Goal: Information Seeking & Learning: Find specific fact

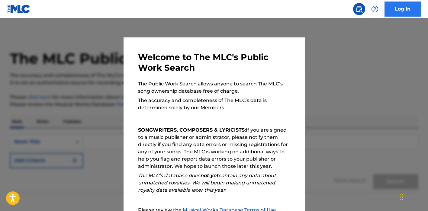
click at [404, 7] on link "Log In" at bounding box center [402, 9] width 36 height 15
click at [349, 115] on div at bounding box center [214, 123] width 428 height 211
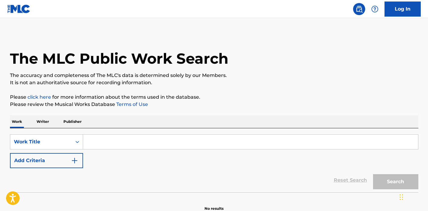
click at [87, 143] on input "Search Form" at bounding box center [250, 142] width 335 height 14
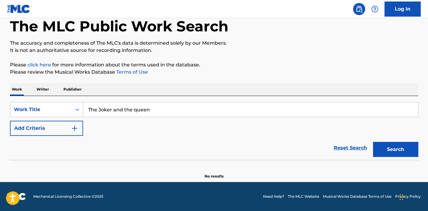
scroll to position [32, 0]
click at [137, 110] on input "The Joker and the queen" at bounding box center [250, 109] width 335 height 14
click at [133, 110] on input "The Joker and the ueen" at bounding box center [250, 109] width 335 height 14
type input "The Joker and the Queen"
click at [355, 147] on link "Reset Search" at bounding box center [349, 147] width 39 height 13
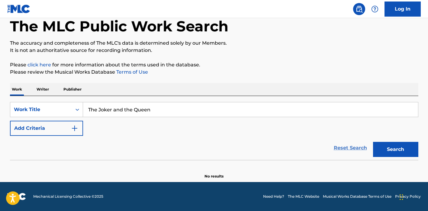
scroll to position [17, 0]
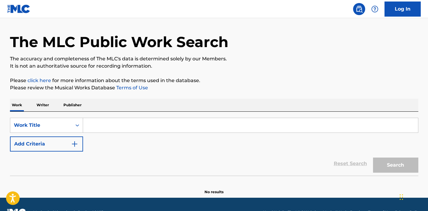
click at [393, 165] on div "Search" at bounding box center [394, 163] width 48 height 24
click at [41, 104] on p "Writer" at bounding box center [43, 105] width 16 height 13
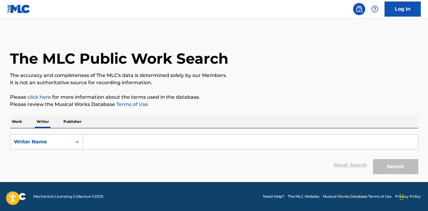
click at [91, 144] on input "Search Form" at bounding box center [250, 142] width 335 height 14
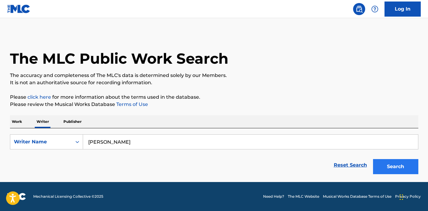
type input "[PERSON_NAME]"
click at [390, 168] on button "Search" at bounding box center [395, 166] width 45 height 15
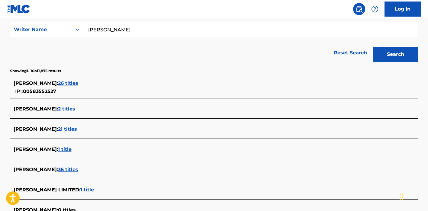
scroll to position [113, 0]
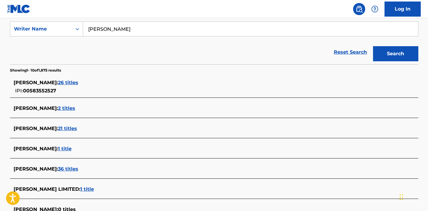
click at [60, 82] on span "26 titles" at bounding box center [68, 83] width 20 height 6
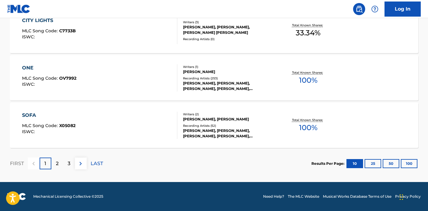
scroll to position [528, 0]
click at [58, 163] on p "2" at bounding box center [57, 163] width 3 height 7
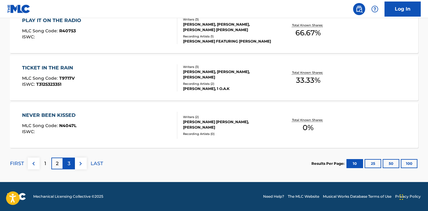
click at [68, 164] on p "3" at bounding box center [69, 163] width 3 height 7
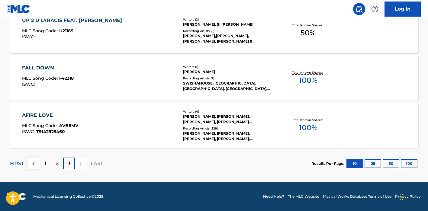
scroll to position [338, 0]
click at [68, 163] on p "3" at bounding box center [69, 163] width 3 height 7
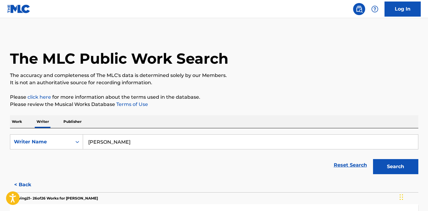
scroll to position [0, 0]
click at [360, 164] on link "Reset Search" at bounding box center [349, 164] width 39 height 13
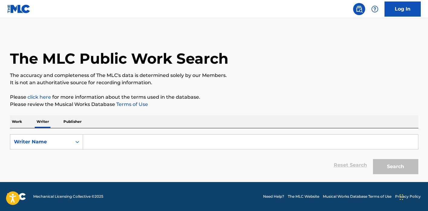
click at [349, 165] on div "Reset Search Search" at bounding box center [214, 165] width 408 height 24
click at [89, 140] on input "Search Form" at bounding box center [250, 142] width 335 height 14
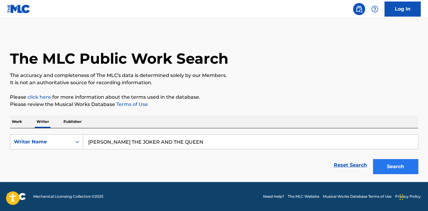
type input "[PERSON_NAME] THE JOKER AND THE QUEEN"
click at [392, 165] on button "Search" at bounding box center [395, 166] width 45 height 15
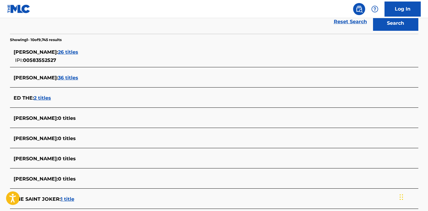
scroll to position [148, 0]
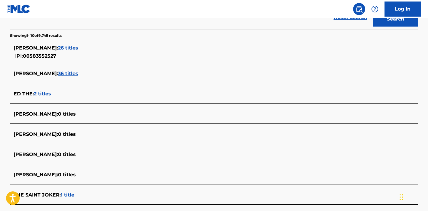
click at [60, 72] on span "36 titles" at bounding box center [68, 74] width 20 height 6
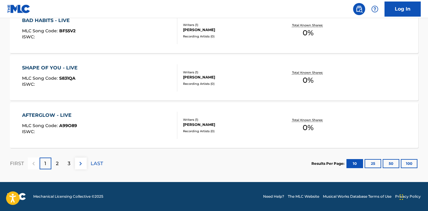
scroll to position [528, 0]
click at [56, 163] on p "2" at bounding box center [57, 163] width 3 height 7
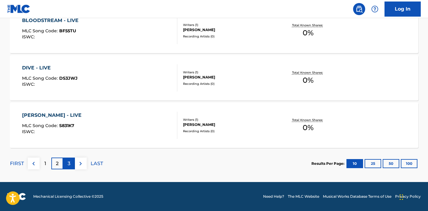
click at [68, 163] on p "3" at bounding box center [69, 163] width 3 height 7
click at [68, 164] on p "4" at bounding box center [68, 163] width 3 height 7
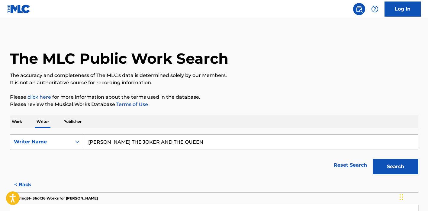
scroll to position [0, 0]
click at [17, 122] on p "Work" at bounding box center [17, 121] width 14 height 13
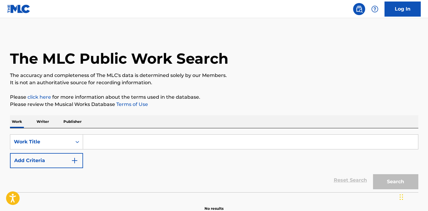
click at [94, 143] on input "Search Form" at bounding box center [250, 142] width 335 height 14
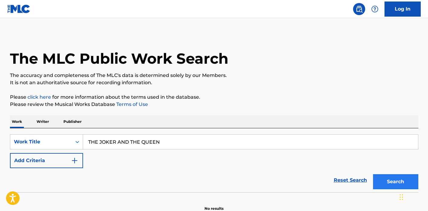
type input "THE JOKER AND THE QUEEN"
click at [401, 181] on button "Search" at bounding box center [395, 181] width 45 height 15
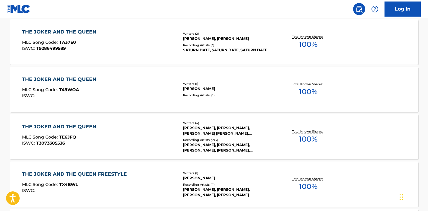
scroll to position [185, 0]
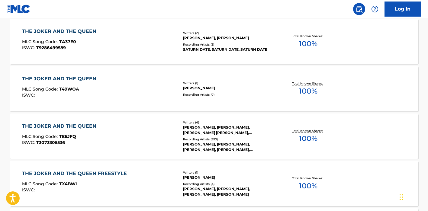
click at [83, 126] on div "THE JOKER AND THE QUEEN" at bounding box center [60, 126] width 77 height 7
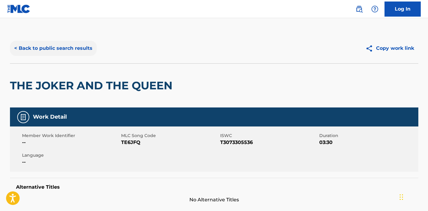
click at [73, 47] on button "< Back to public search results" at bounding box center [53, 48] width 87 height 15
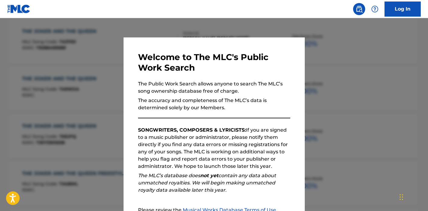
click at [352, 82] on div at bounding box center [214, 123] width 428 height 211
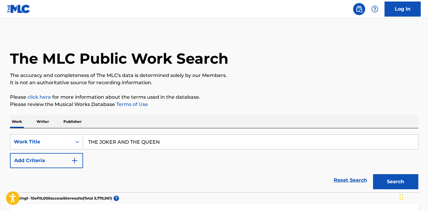
scroll to position [0, 0]
click at [167, 143] on input "THE JOKER AND THE QUEEN" at bounding box center [250, 142] width 335 height 14
type input "T"
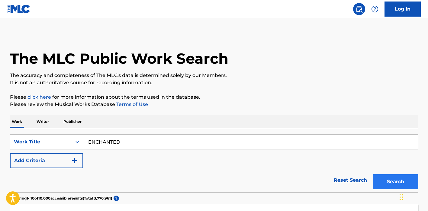
type input "ENCHANTED"
click at [387, 180] on button "Search" at bounding box center [395, 181] width 45 height 15
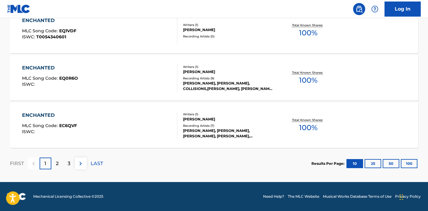
scroll to position [528, 0]
click at [56, 164] on p "2" at bounding box center [57, 163] width 3 height 7
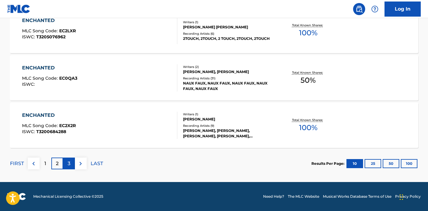
click at [70, 163] on div "3" at bounding box center [69, 164] width 12 height 12
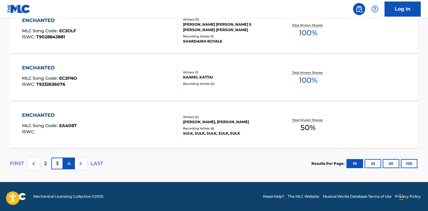
click at [69, 163] on p "4" at bounding box center [68, 163] width 3 height 7
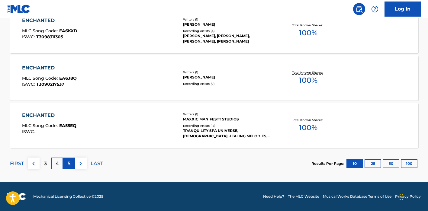
click at [68, 163] on p "5" at bounding box center [69, 163] width 3 height 7
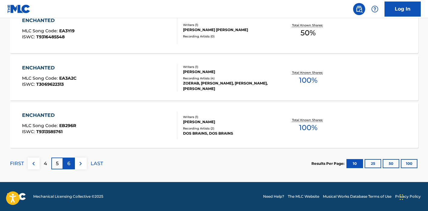
click at [68, 164] on p "6" at bounding box center [68, 163] width 3 height 7
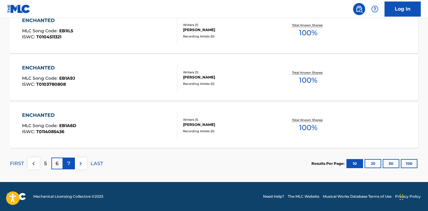
click at [70, 162] on p "7" at bounding box center [68, 163] width 3 height 7
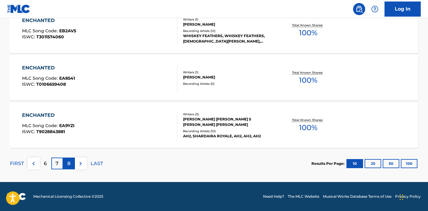
click at [69, 163] on p "8" at bounding box center [68, 163] width 3 height 7
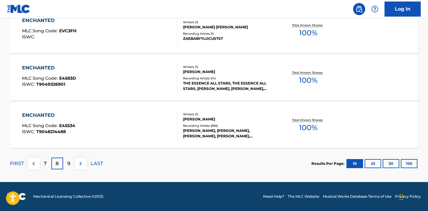
click at [96, 129] on div "ENCHANTED MLC Song Code : E45534 ISWC : T9048214488" at bounding box center [99, 125] width 155 height 27
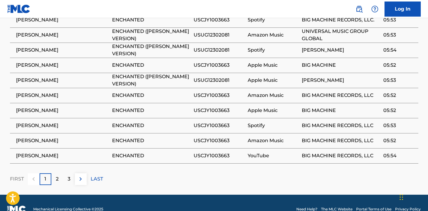
scroll to position [482, 0]
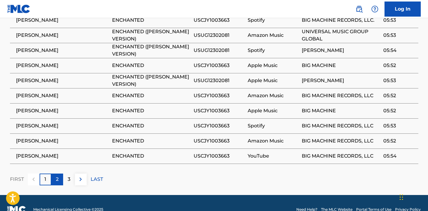
click at [56, 176] on p "2" at bounding box center [57, 179] width 3 height 7
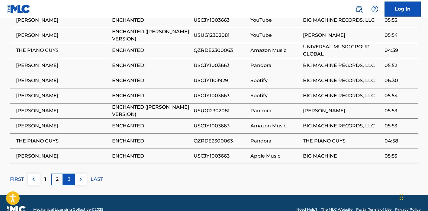
click at [68, 176] on p "3" at bounding box center [69, 179] width 3 height 7
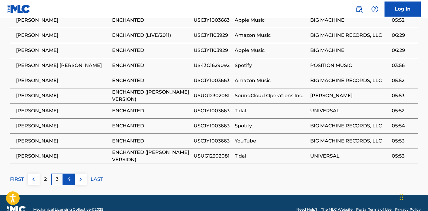
click at [68, 176] on p "4" at bounding box center [68, 179] width 3 height 7
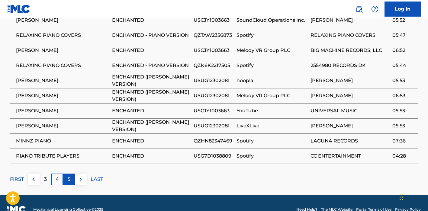
click at [68, 176] on p "5" at bounding box center [69, 179] width 3 height 7
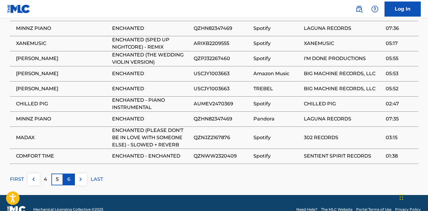
click at [68, 176] on p "6" at bounding box center [68, 179] width 3 height 7
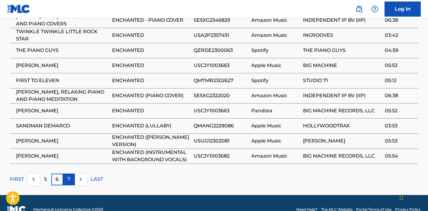
click at [68, 176] on p "7" at bounding box center [68, 179] width 3 height 7
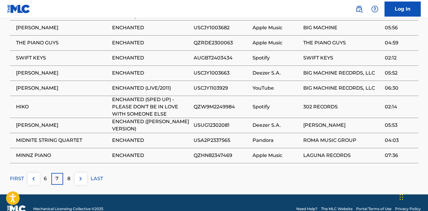
scroll to position [489, 0]
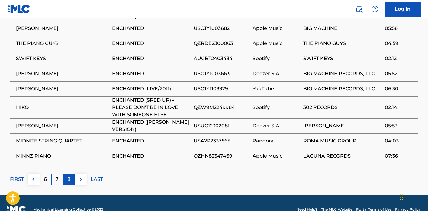
click at [69, 176] on p "8" at bounding box center [68, 179] width 3 height 7
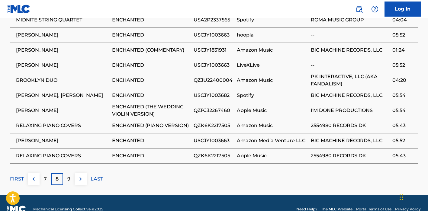
scroll to position [482, 0]
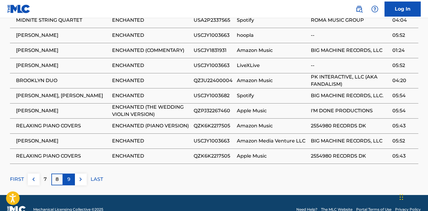
click at [67, 176] on p "9" at bounding box center [68, 179] width 3 height 7
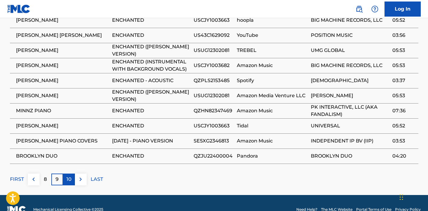
click at [67, 176] on p "10" at bounding box center [68, 179] width 5 height 7
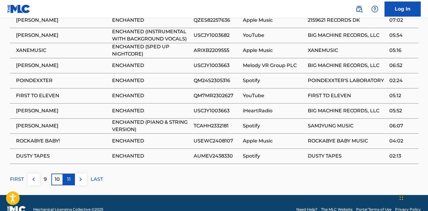
click at [68, 176] on p "11" at bounding box center [69, 179] width 4 height 7
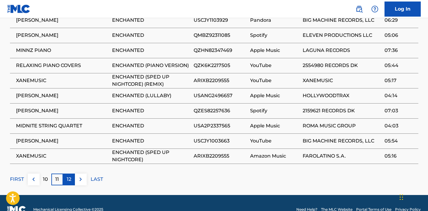
click at [68, 176] on p "12" at bounding box center [69, 179] width 5 height 7
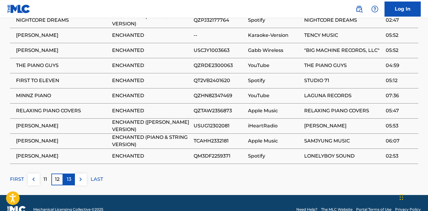
click at [69, 176] on p "13" at bounding box center [69, 179] width 5 height 7
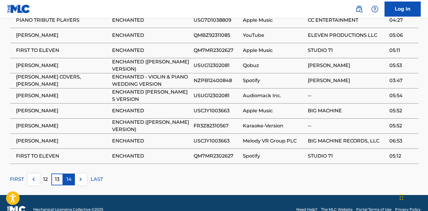
click at [70, 176] on p "14" at bounding box center [68, 179] width 5 height 7
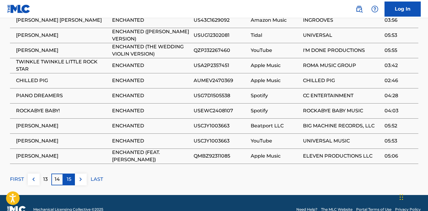
click at [69, 176] on p "15" at bounding box center [69, 179] width 5 height 7
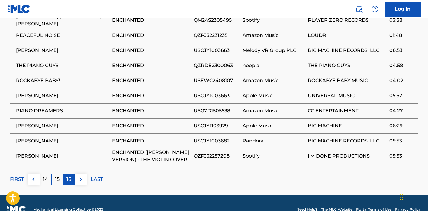
click at [68, 176] on p "16" at bounding box center [68, 179] width 5 height 7
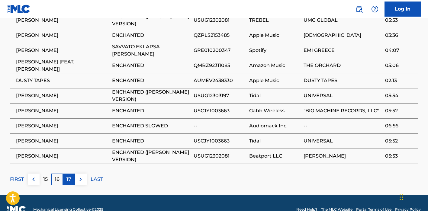
click at [69, 176] on p "17" at bounding box center [68, 179] width 5 height 7
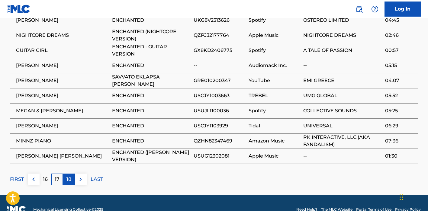
click at [69, 176] on p "18" at bounding box center [68, 179] width 5 height 7
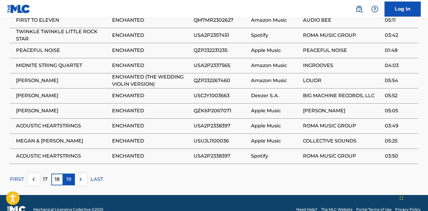
click at [68, 176] on p "19" at bounding box center [68, 179] width 5 height 7
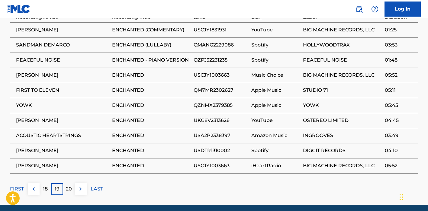
scroll to position [473, 0]
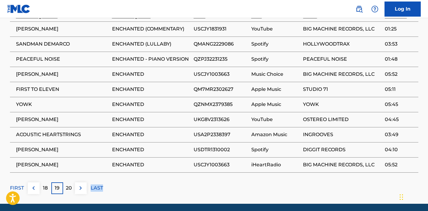
drag, startPoint x: 188, startPoint y: 187, endPoint x: 198, endPoint y: 178, distance: 13.3
click at [67, 184] on p "20" at bounding box center [69, 187] width 6 height 7
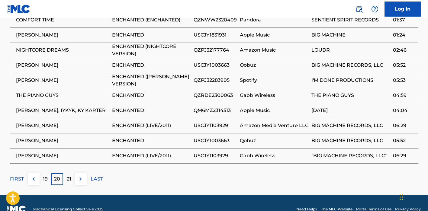
scroll to position [482, 0]
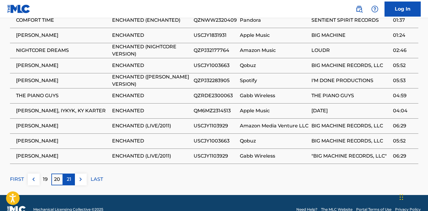
click at [67, 176] on p "21" at bounding box center [69, 179] width 5 height 7
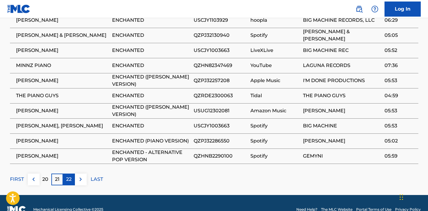
click at [70, 176] on p "22" at bounding box center [68, 179] width 5 height 7
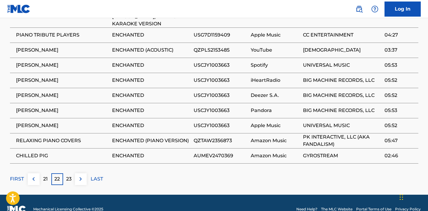
scroll to position [496, 0]
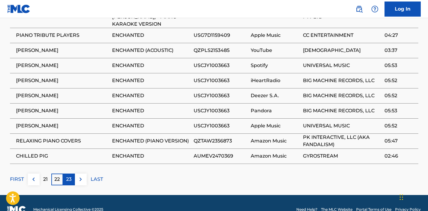
click at [66, 176] on p "23" at bounding box center [68, 179] width 5 height 7
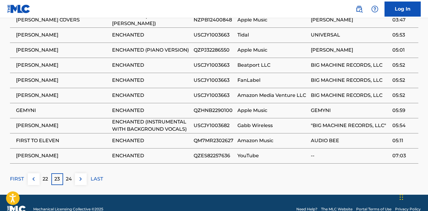
scroll to position [482, 0]
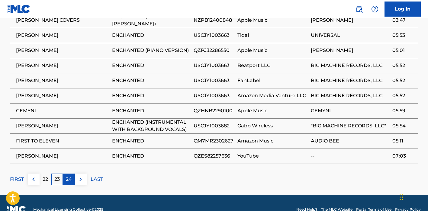
click at [68, 176] on p "24" at bounding box center [69, 179] width 6 height 7
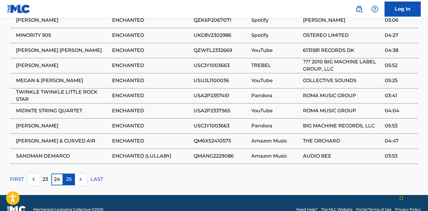
click at [69, 176] on p "25" at bounding box center [68, 179] width 5 height 7
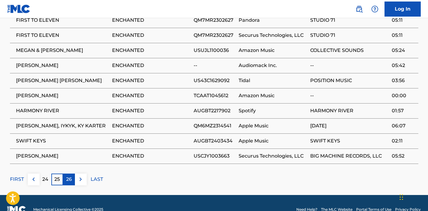
click at [68, 176] on p "26" at bounding box center [69, 179] width 6 height 7
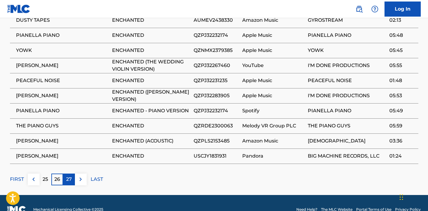
click at [68, 176] on p "27" at bounding box center [69, 179] width 6 height 7
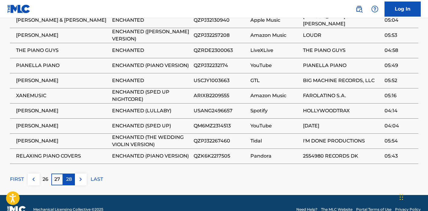
click at [68, 176] on p "28" at bounding box center [69, 179] width 6 height 7
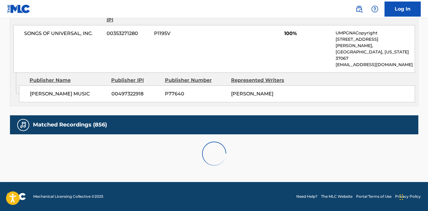
scroll to position [324, 0]
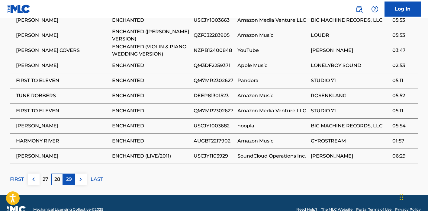
click at [69, 176] on p "29" at bounding box center [69, 179] width 6 height 7
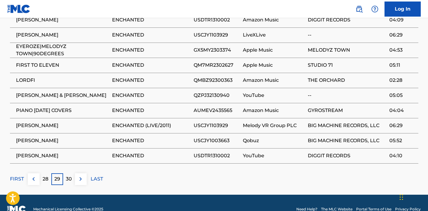
scroll to position [482, 0]
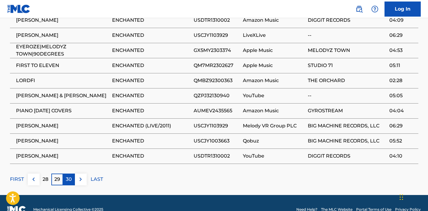
click at [72, 173] on div "30" at bounding box center [69, 179] width 12 height 12
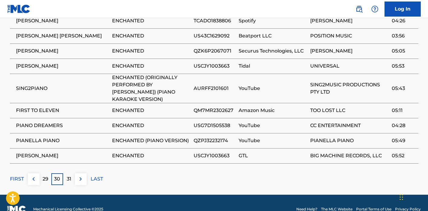
scroll to position [496, 0]
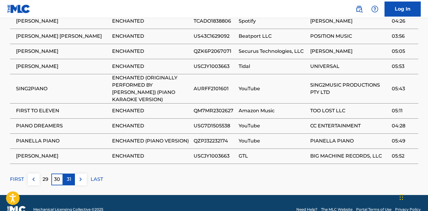
click at [68, 176] on p "31" at bounding box center [69, 179] width 5 height 7
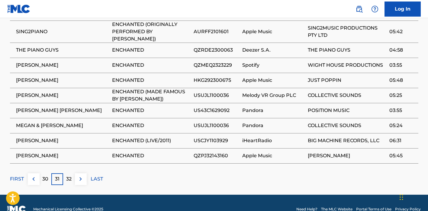
scroll to position [489, 0]
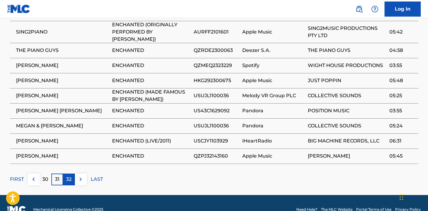
click at [68, 176] on p "32" at bounding box center [68, 179] width 5 height 7
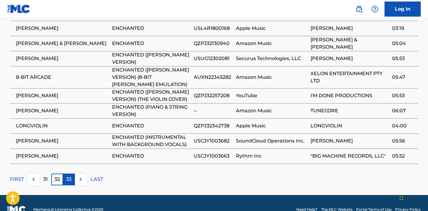
click at [69, 176] on p "33" at bounding box center [68, 179] width 5 height 7
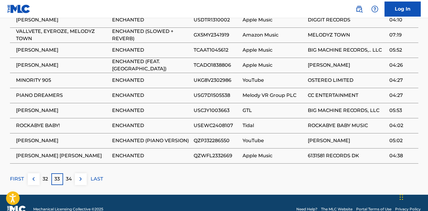
scroll to position [482, 0]
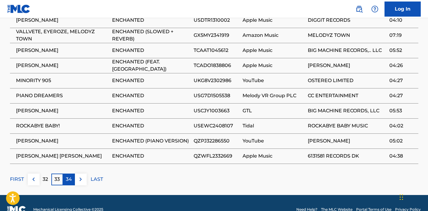
click at [68, 176] on p "34" at bounding box center [69, 179] width 6 height 7
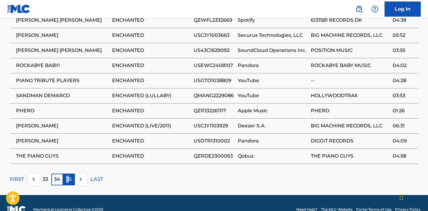
click at [68, 176] on p "35" at bounding box center [68, 179] width 5 height 7
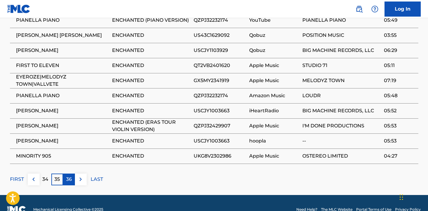
click at [67, 176] on p "36" at bounding box center [69, 179] width 6 height 7
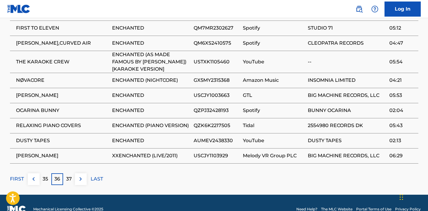
scroll to position [489, 0]
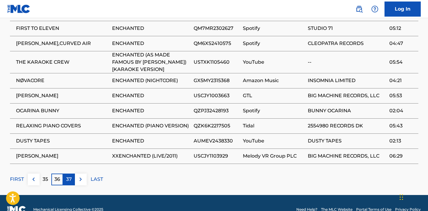
click at [68, 176] on p "37" at bounding box center [69, 179] width 6 height 7
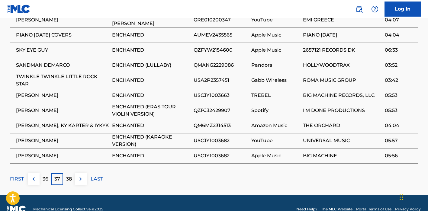
scroll to position [482, 0]
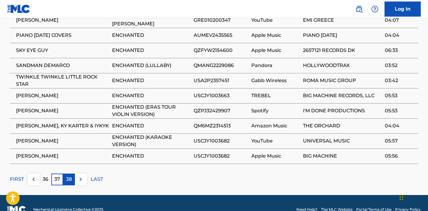
click at [68, 176] on p "38" at bounding box center [69, 179] width 6 height 7
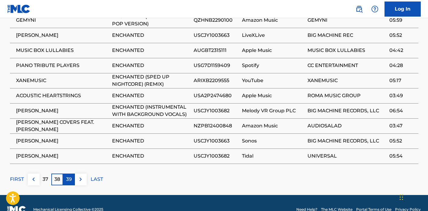
click at [70, 176] on p "39" at bounding box center [69, 179] width 6 height 7
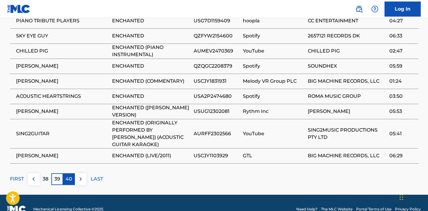
scroll to position [496, 0]
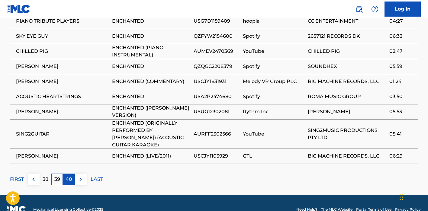
click at [68, 176] on p "40" at bounding box center [68, 179] width 7 height 7
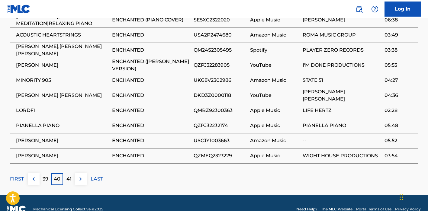
scroll to position [482, 0]
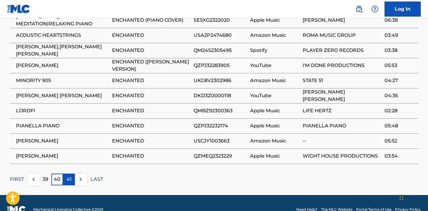
click at [69, 176] on p "41" at bounding box center [68, 179] width 5 height 7
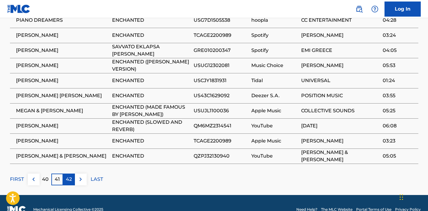
click at [70, 176] on p "42" at bounding box center [69, 179] width 6 height 7
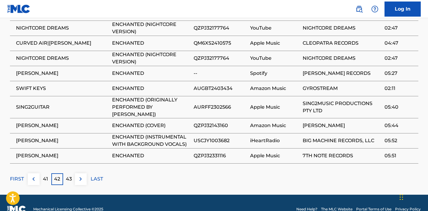
scroll to position [489, 0]
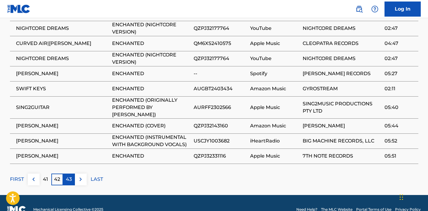
click at [69, 176] on p "43" at bounding box center [69, 179] width 6 height 7
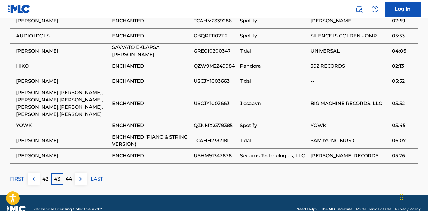
scroll to position [496, 0]
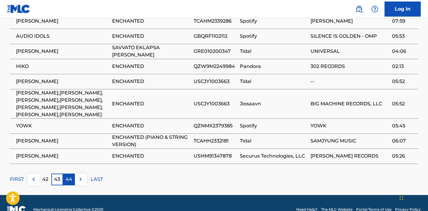
click at [70, 176] on p "44" at bounding box center [68, 179] width 7 height 7
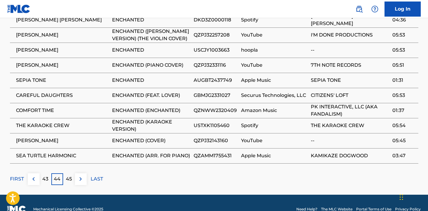
scroll to position [482, 0]
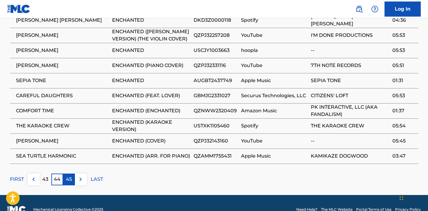
click at [69, 176] on p "45" at bounding box center [69, 179] width 6 height 7
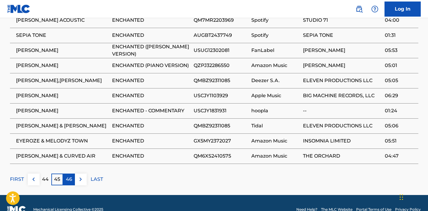
click at [68, 176] on p "46" at bounding box center [69, 179] width 6 height 7
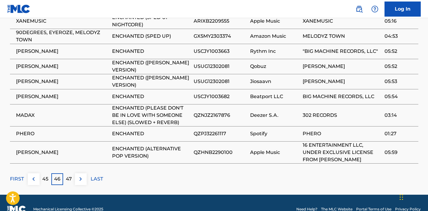
scroll to position [496, 0]
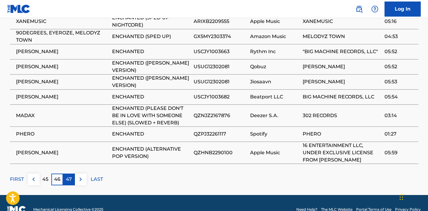
click at [66, 176] on p "47" at bounding box center [69, 179] width 6 height 7
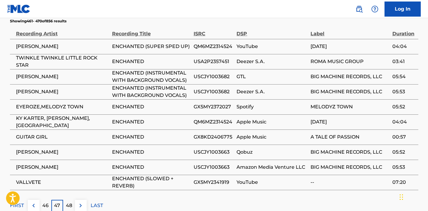
scroll to position [456, 0]
click at [68, 202] on p "48" at bounding box center [69, 205] width 6 height 7
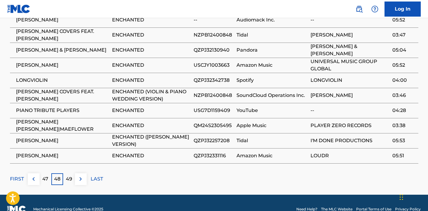
scroll to position [482, 0]
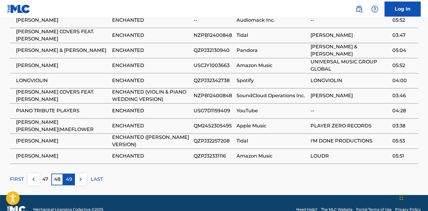
click at [68, 176] on p "49" at bounding box center [69, 179] width 6 height 7
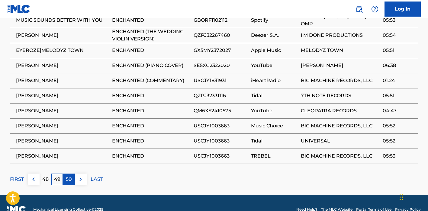
click at [69, 176] on p "50" at bounding box center [69, 179] width 6 height 7
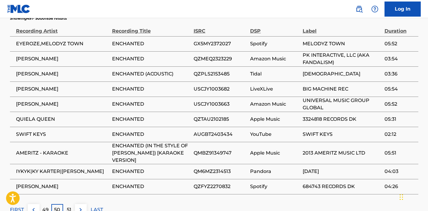
scroll to position [460, 0]
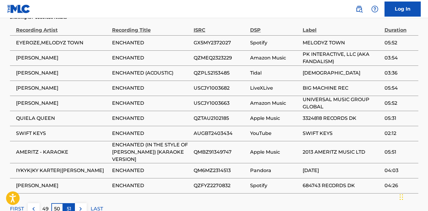
click at [67, 205] on p "51" at bounding box center [69, 208] width 5 height 7
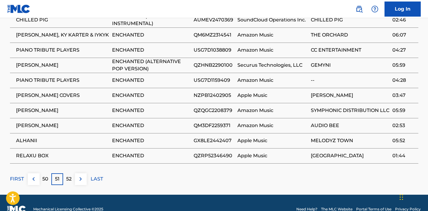
scroll to position [482, 0]
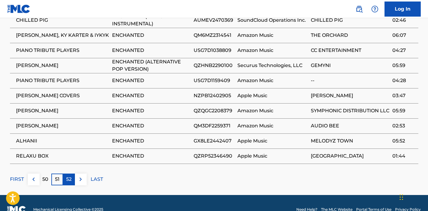
click at [70, 176] on p "52" at bounding box center [68, 179] width 5 height 7
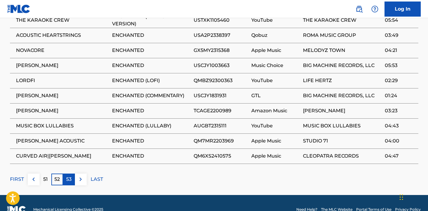
click at [68, 176] on p "53" at bounding box center [68, 179] width 5 height 7
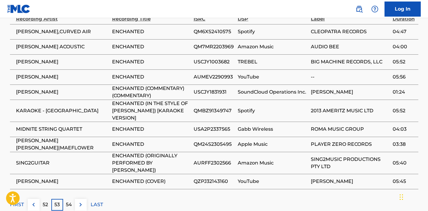
scroll to position [471, 0]
click at [69, 201] on p "54" at bounding box center [69, 204] width 6 height 7
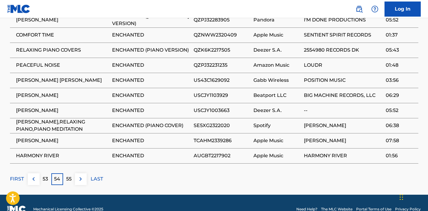
scroll to position [482, 0]
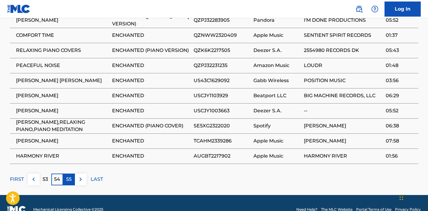
click at [68, 176] on p "55" at bounding box center [68, 179] width 5 height 7
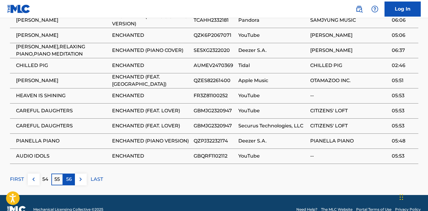
click at [68, 176] on p "56" at bounding box center [69, 179] width 6 height 7
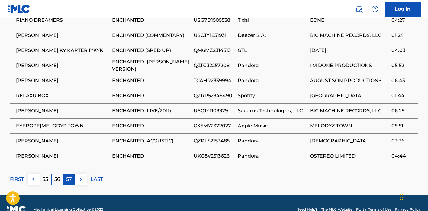
click at [69, 176] on p "57" at bounding box center [69, 179] width 6 height 7
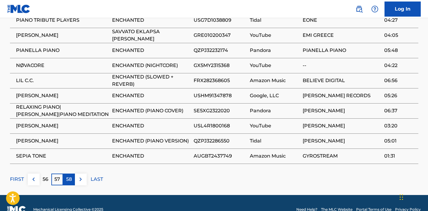
click at [68, 176] on p "58" at bounding box center [69, 179] width 6 height 7
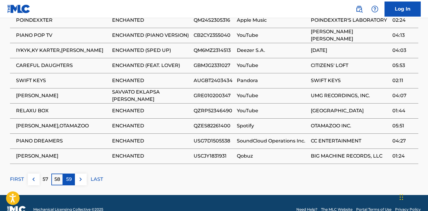
click at [69, 176] on p "59" at bounding box center [69, 179] width 6 height 7
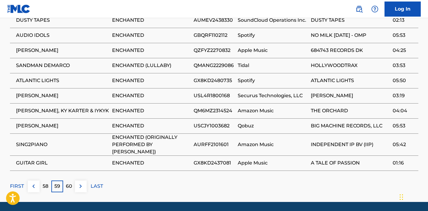
scroll to position [483, 0]
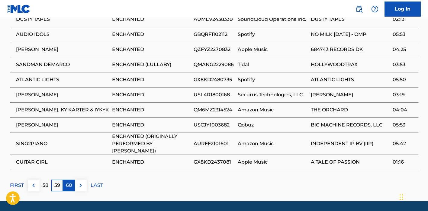
click at [68, 182] on p "60" at bounding box center [69, 185] width 6 height 7
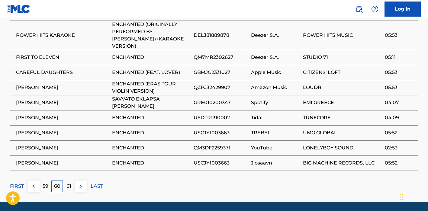
scroll to position [489, 0]
click at [70, 183] on p "61" at bounding box center [68, 186] width 5 height 7
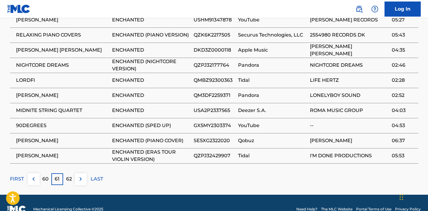
scroll to position [482, 0]
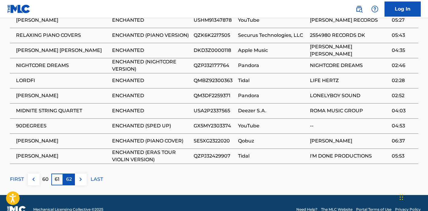
click at [69, 176] on p "62" at bounding box center [69, 179] width 6 height 7
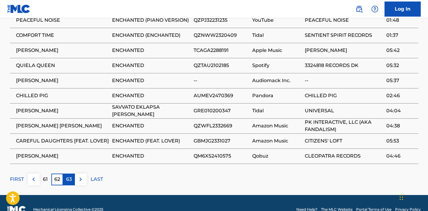
click at [69, 176] on p "63" at bounding box center [69, 179] width 6 height 7
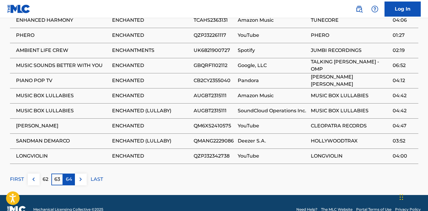
click at [67, 176] on p "64" at bounding box center [69, 179] width 6 height 7
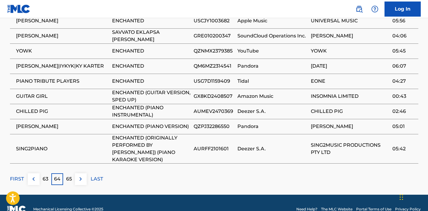
scroll to position [496, 0]
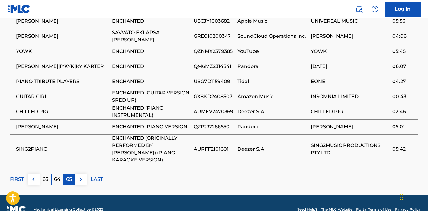
click at [67, 176] on p "65" at bounding box center [69, 179] width 6 height 7
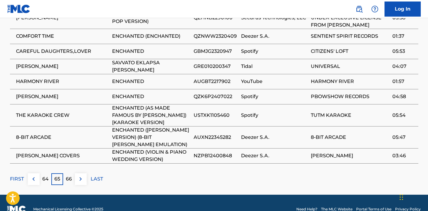
scroll to position [503, 0]
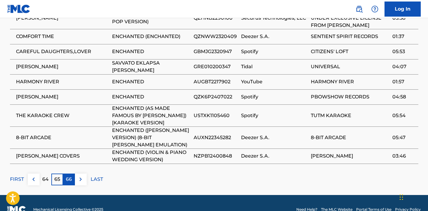
click at [69, 176] on p "66" at bounding box center [69, 179] width 6 height 7
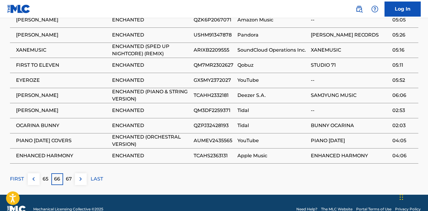
scroll to position [482, 0]
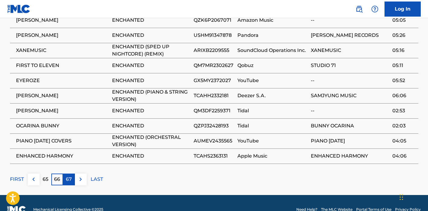
click at [69, 176] on p "67" at bounding box center [69, 179] width 6 height 7
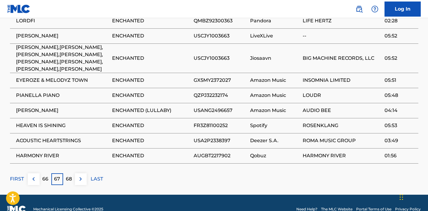
scroll to position [496, 0]
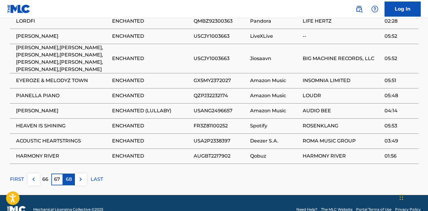
click at [67, 176] on p "68" at bounding box center [69, 179] width 6 height 7
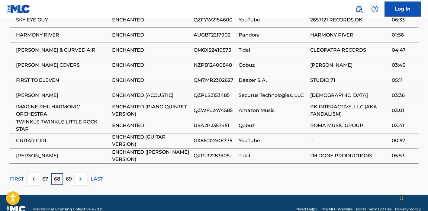
scroll to position [482, 0]
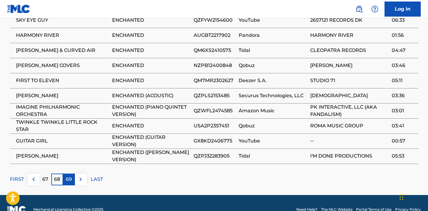
click at [68, 176] on p "69" at bounding box center [69, 179] width 6 height 7
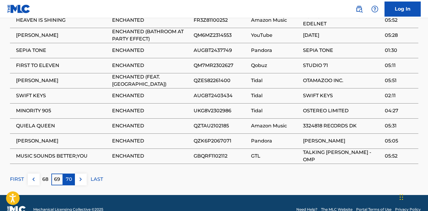
click at [68, 176] on p "70" at bounding box center [69, 179] width 6 height 7
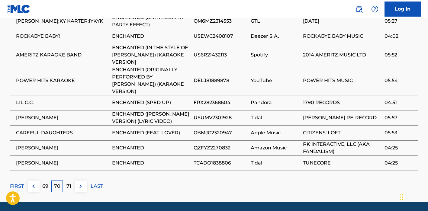
scroll to position [496, 0]
click at [68, 183] on p "71" at bounding box center [68, 186] width 5 height 7
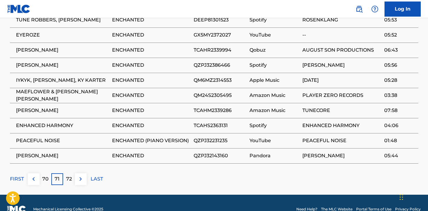
scroll to position [482, 0]
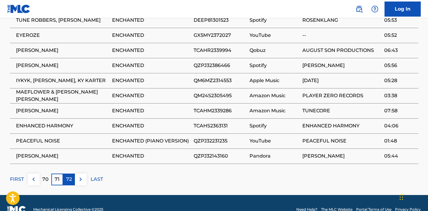
click at [69, 176] on p "72" at bounding box center [69, 179] width 6 height 7
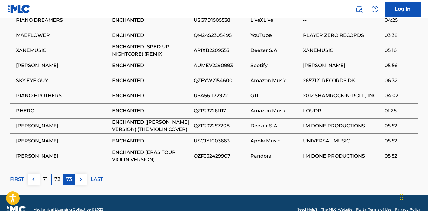
click at [68, 176] on p "73" at bounding box center [69, 179] width 6 height 7
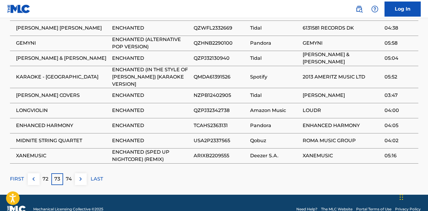
scroll to position [489, 0]
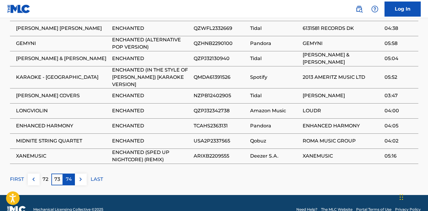
click at [68, 176] on p "74" at bounding box center [69, 179] width 6 height 7
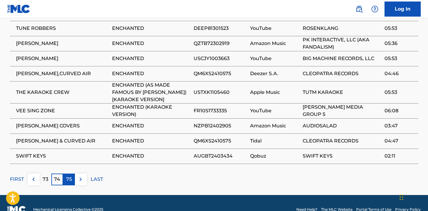
click at [66, 176] on p "75" at bounding box center [69, 179] width 6 height 7
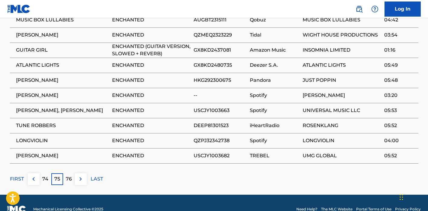
scroll to position [482, 0]
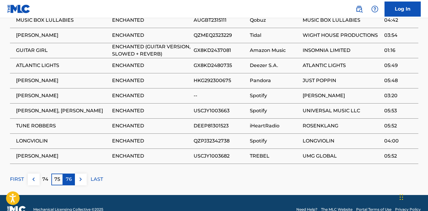
click at [68, 176] on p "76" at bounding box center [69, 179] width 6 height 7
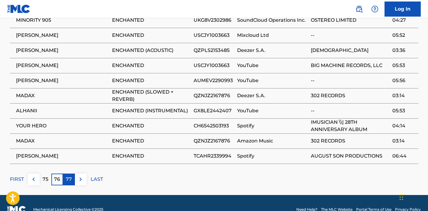
click at [67, 176] on p "77" at bounding box center [69, 179] width 6 height 7
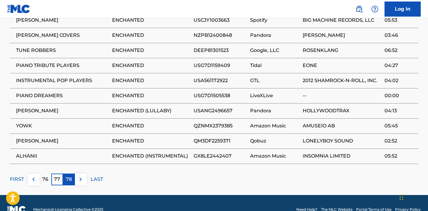
click at [69, 176] on p "78" at bounding box center [69, 179] width 6 height 7
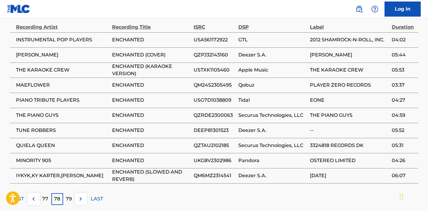
scroll to position [463, 0]
click at [66, 195] on p "79" at bounding box center [69, 198] width 6 height 7
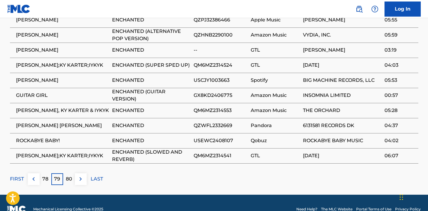
scroll to position [482, 0]
